Goal: Task Accomplishment & Management: Use online tool/utility

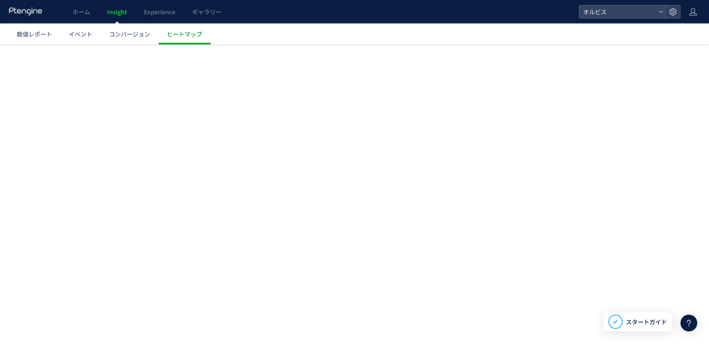
click at [147, 16] on span "Experience" at bounding box center [159, 12] width 31 height 8
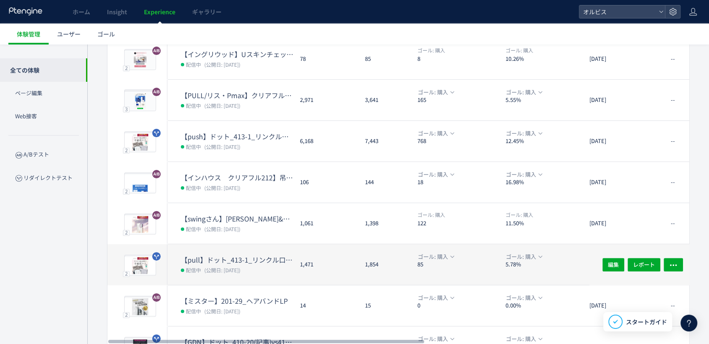
scroll to position [186, 0]
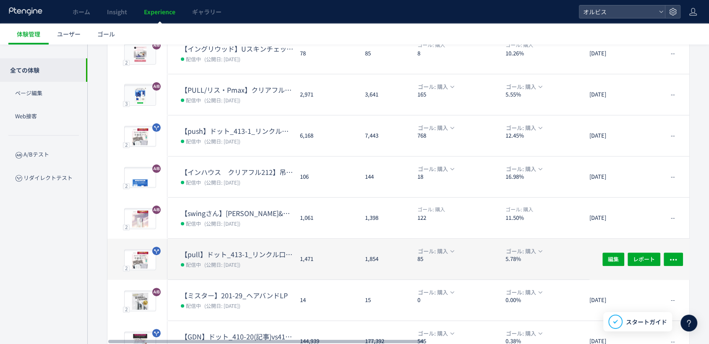
click at [235, 257] on dt "【pull】ドット_413-1_リンクル口コミ追加" at bounding box center [237, 255] width 112 height 10
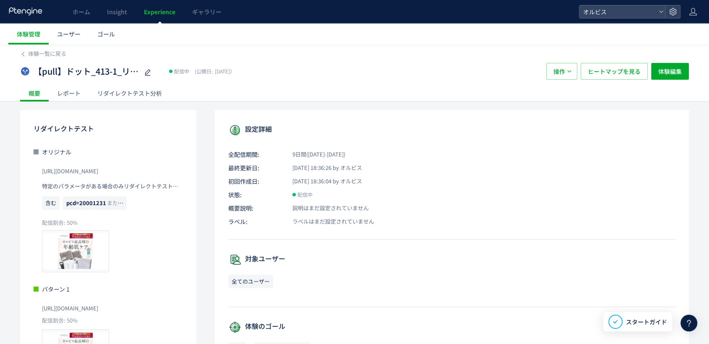
click at [121, 108] on div "体験一覧に戻る 【pull】ドット_413-1_リンクル口コミ追加 配信中 (公開日: [DATE]） 操作 ヒートマップを見る 体験編集 概要 レポート リ…" at bounding box center [354, 299] width 709 height 511
click at [122, 97] on div "リダイレクトテスト分析" at bounding box center [129, 93] width 81 height 17
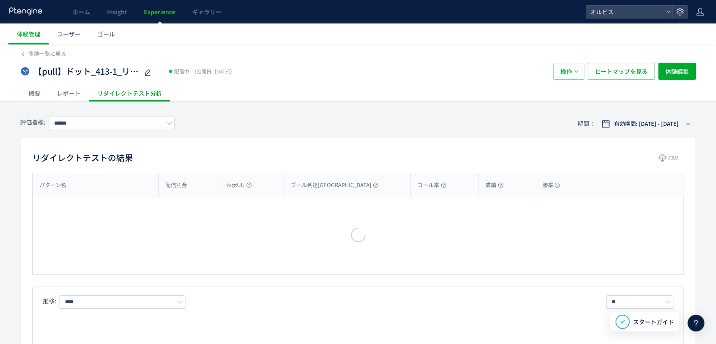
type input "**"
